Goal: Find specific page/section: Find specific page/section

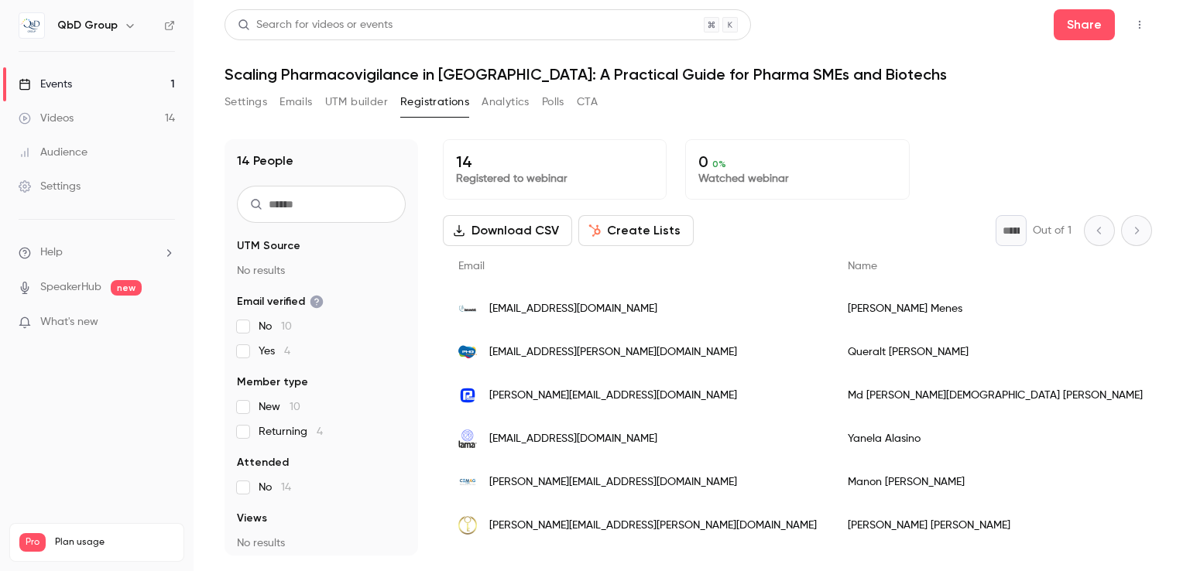
click at [63, 83] on div "Events" at bounding box center [45, 84] width 53 height 15
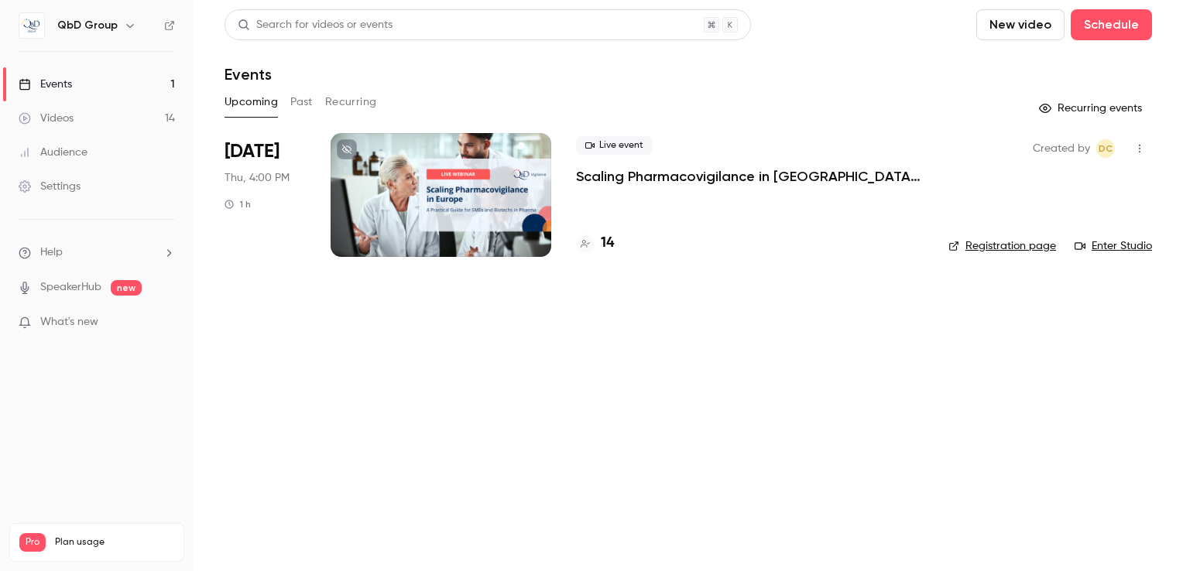
click at [604, 241] on h4 "14" at bounding box center [607, 243] width 13 height 21
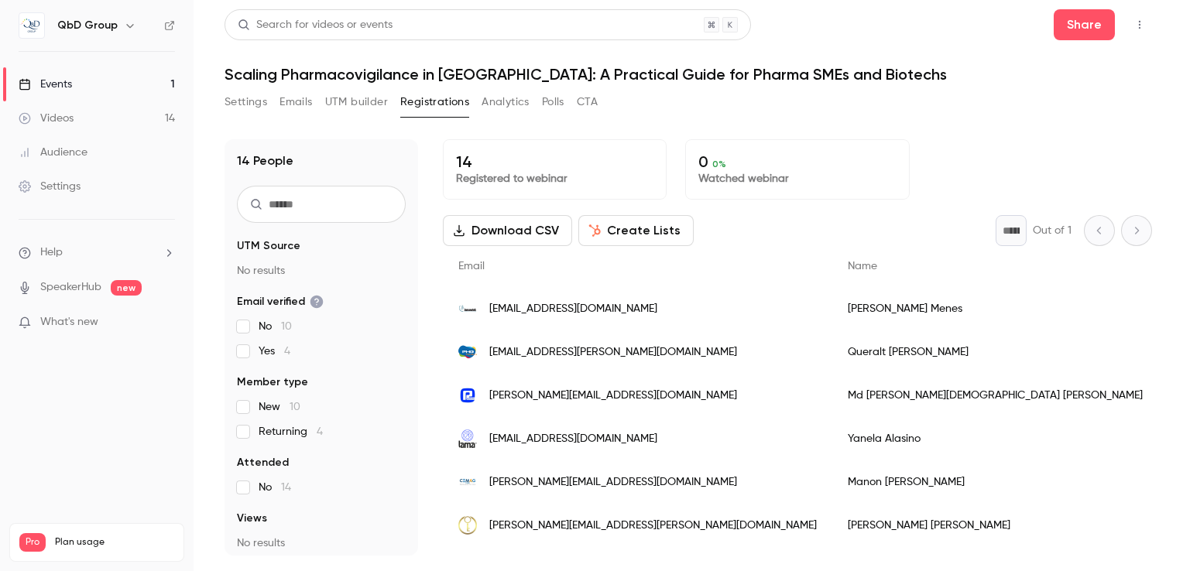
click at [68, 86] on div "Events" at bounding box center [45, 84] width 53 height 15
